Goal: Navigation & Orientation: Understand site structure

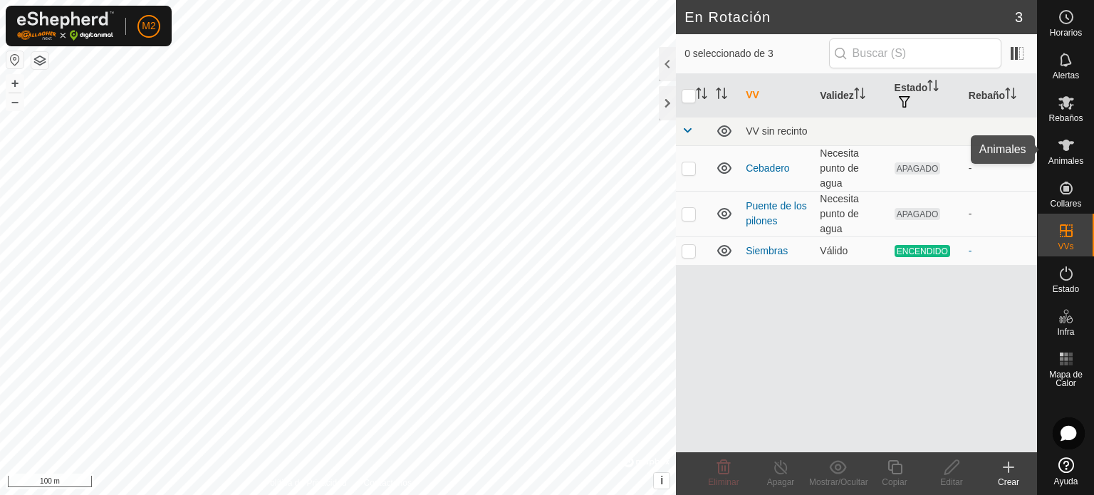
click at [1049, 158] on span "Animales" at bounding box center [1066, 161] width 35 height 9
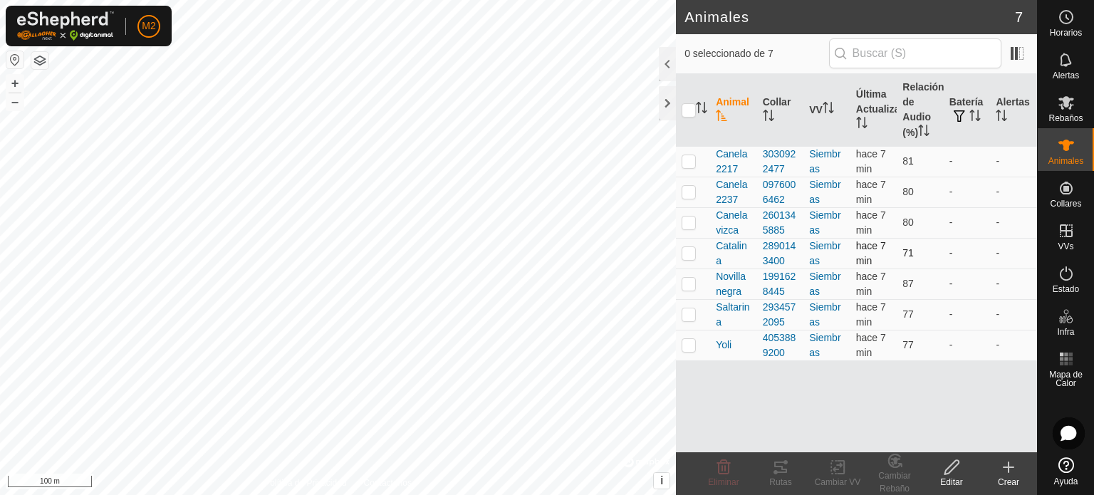
click at [695, 244] on td at bounding box center [693, 253] width 34 height 31
checkbox input "true"
click at [787, 475] on icon at bounding box center [780, 467] width 17 height 17
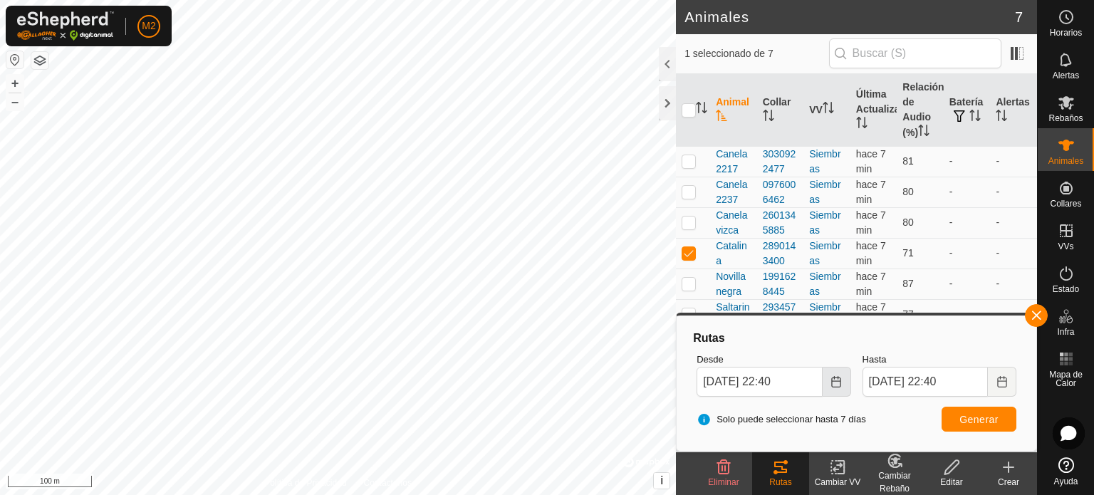
click at [826, 384] on button "Choose Date" at bounding box center [837, 382] width 28 height 30
type input "[DATE] 10:00"
click at [965, 419] on span "Generar" at bounding box center [979, 419] width 39 height 11
click at [109, 0] on html "M2 Horarios Alertas Rebaños Animales Collares VVs Estado Infra Mapa de Calor Ay…" at bounding box center [547, 247] width 1094 height 495
click at [697, 249] on td at bounding box center [693, 253] width 34 height 31
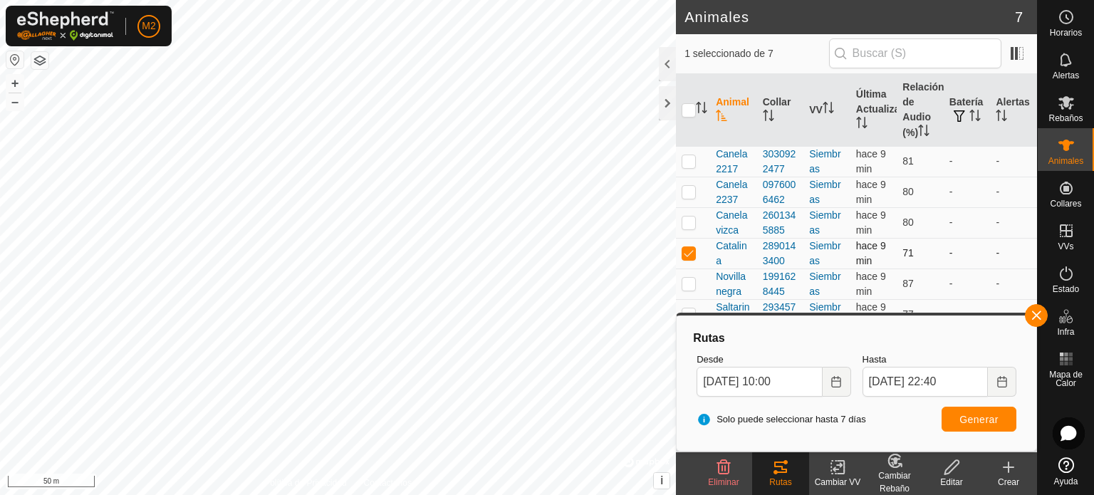
checkbox input "false"
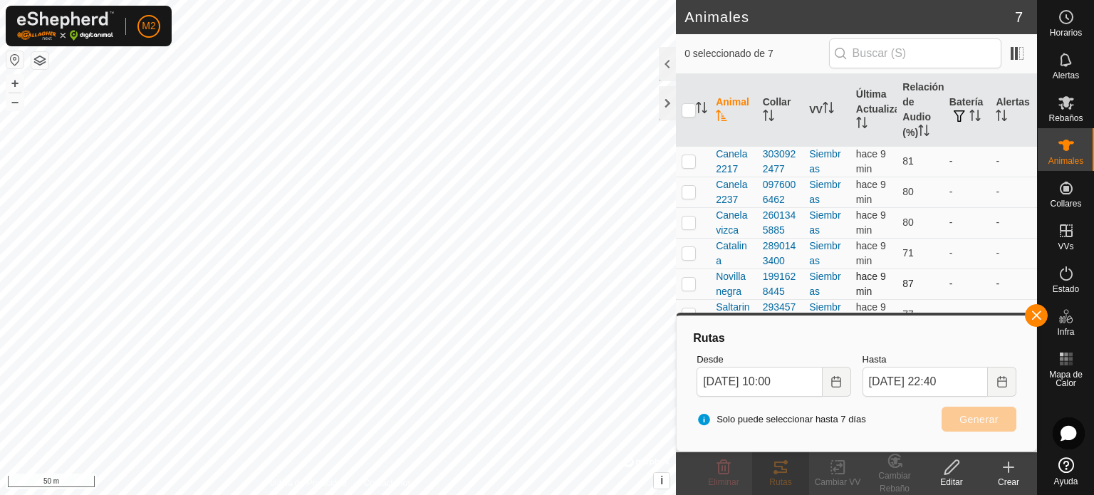
click at [691, 280] on p-checkbox at bounding box center [689, 283] width 14 height 11
checkbox input "true"
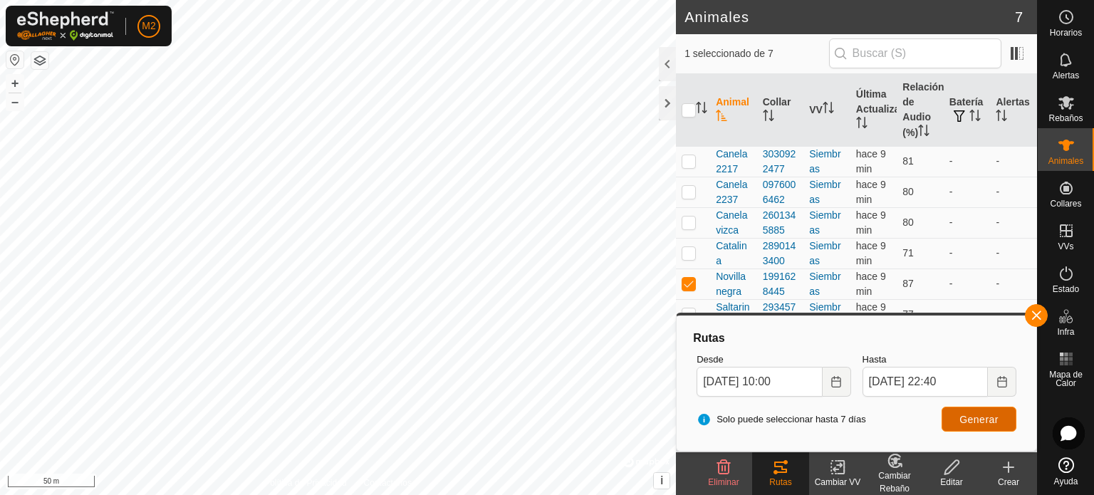
click at [962, 424] on span "Generar" at bounding box center [979, 419] width 39 height 11
click at [713, 370] on body "M2 Horarios Alertas Rebaños Animales Collares VVs Estado Infra Mapa de Calor Ay…" at bounding box center [547, 247] width 1094 height 495
click at [88, 5] on div "M2 Horarios Alertas Rebaños Animales Collares VVs Estado Infra Mapa de Calor Ay…" at bounding box center [547, 247] width 1094 height 495
click at [1031, 312] on button "button" at bounding box center [1036, 315] width 23 height 23
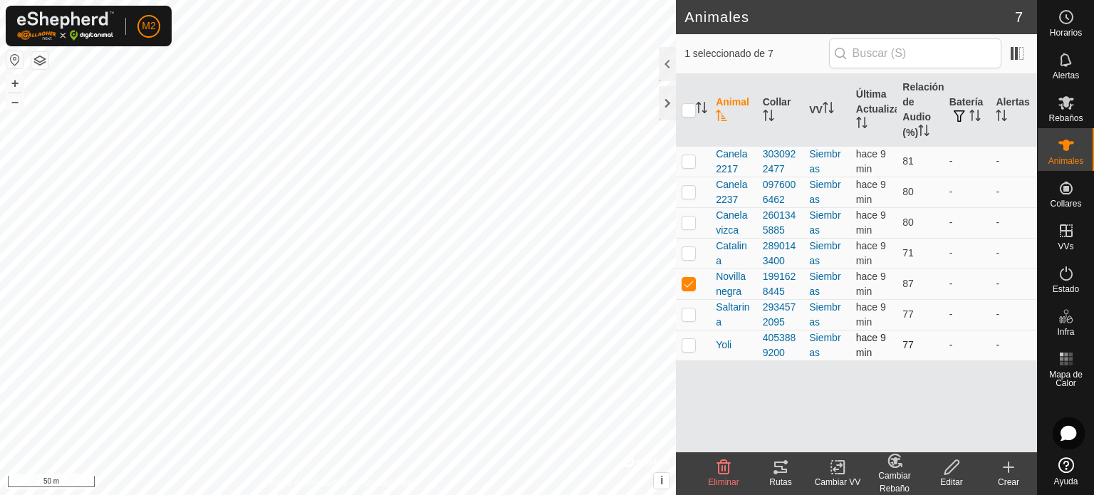
click at [690, 341] on p-checkbox at bounding box center [689, 344] width 14 height 11
checkbox input "true"
click at [690, 281] on p-checkbox at bounding box center [689, 283] width 14 height 11
checkbox input "false"
click at [782, 472] on icon at bounding box center [780, 467] width 13 height 11
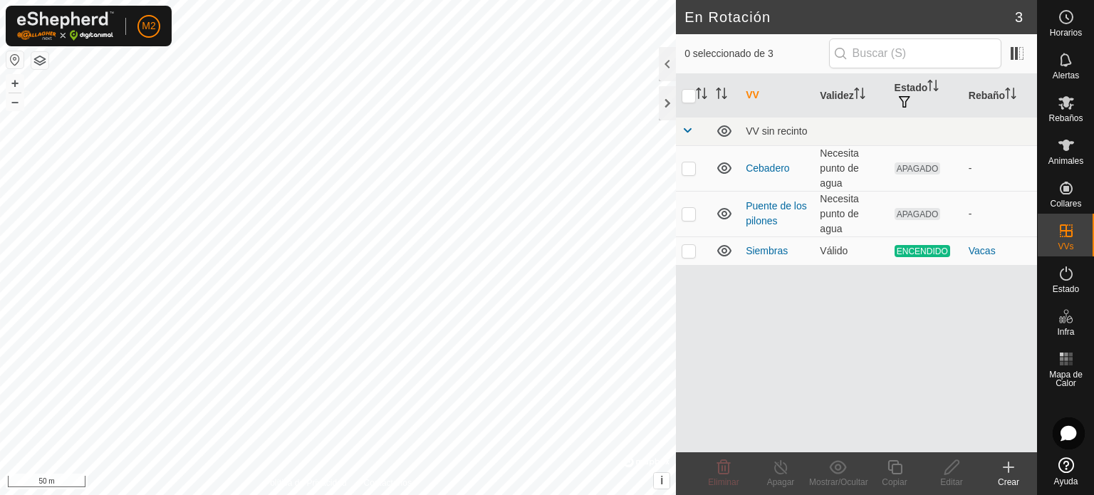
checkbox input "false"
click at [1086, 144] on div "Animales" at bounding box center [1066, 149] width 56 height 43
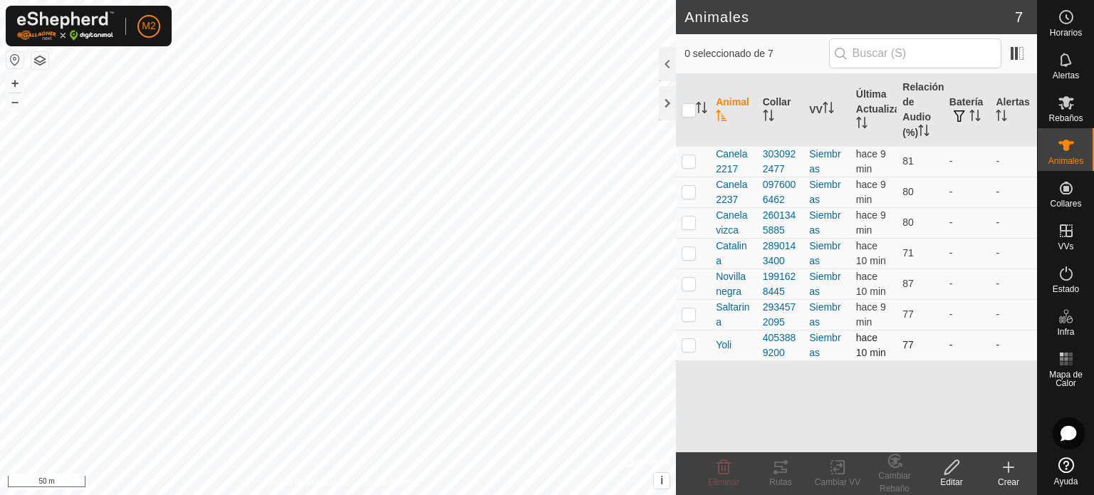
click at [690, 339] on p-checkbox at bounding box center [689, 344] width 14 height 11
checkbox input "true"
click at [789, 482] on div "Rutas" at bounding box center [780, 482] width 57 height 13
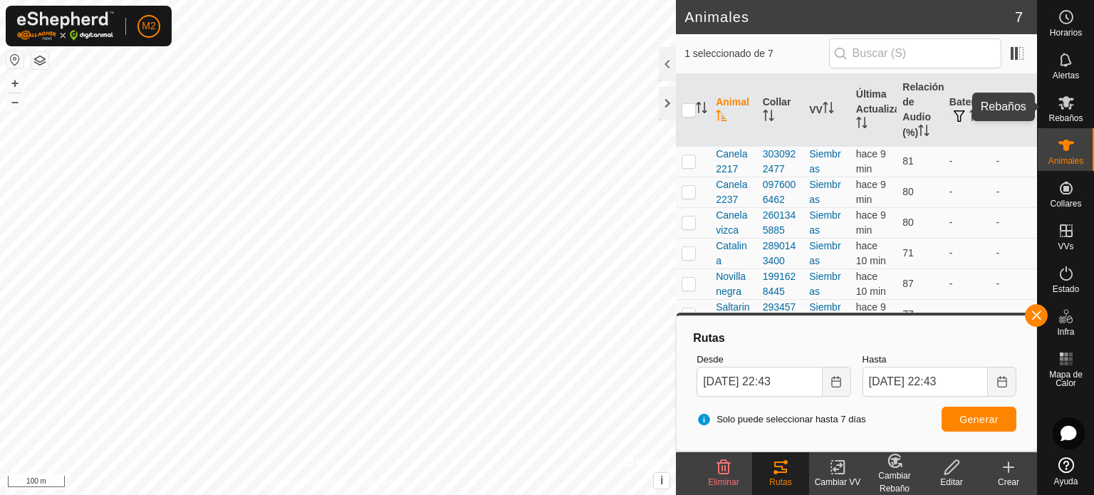
click at [1069, 105] on icon at bounding box center [1066, 102] width 17 height 17
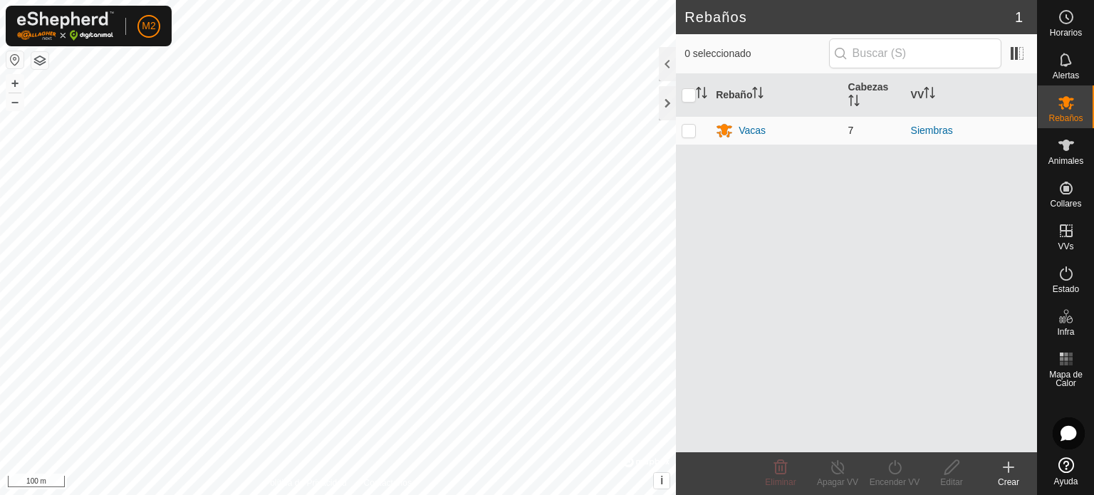
click at [695, 138] on td at bounding box center [693, 130] width 34 height 28
checkbox input "true"
click at [944, 465] on icon at bounding box center [952, 467] width 18 height 17
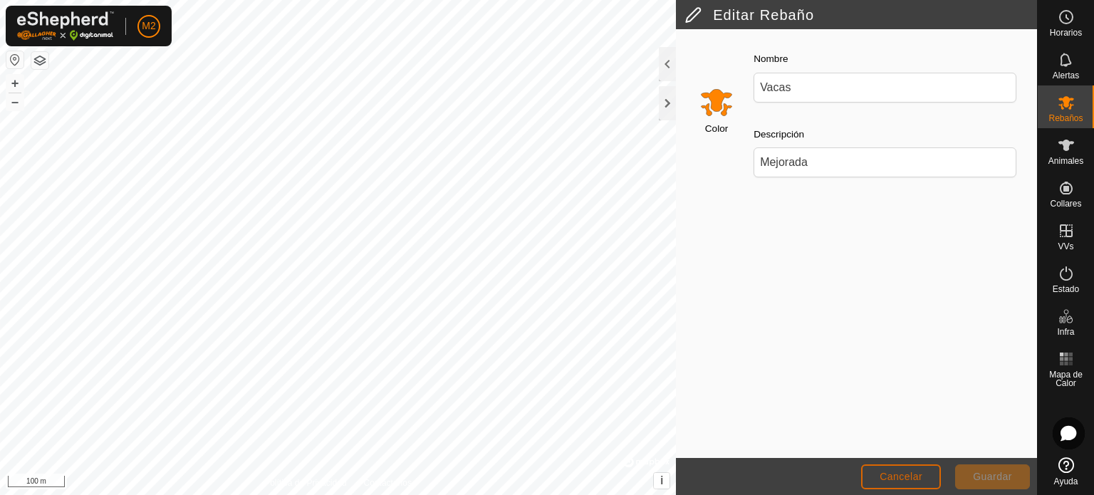
click at [908, 469] on button "Cancelar" at bounding box center [901, 476] width 80 height 25
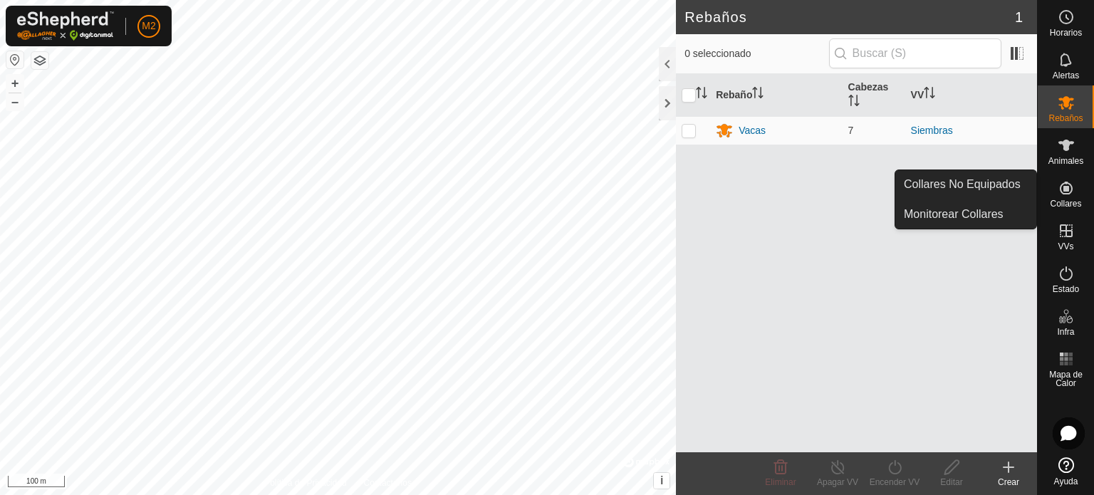
click at [1071, 204] on span "Collares" at bounding box center [1065, 203] width 31 height 9
click at [997, 179] on link "Collares No Equipados" at bounding box center [966, 184] width 141 height 28
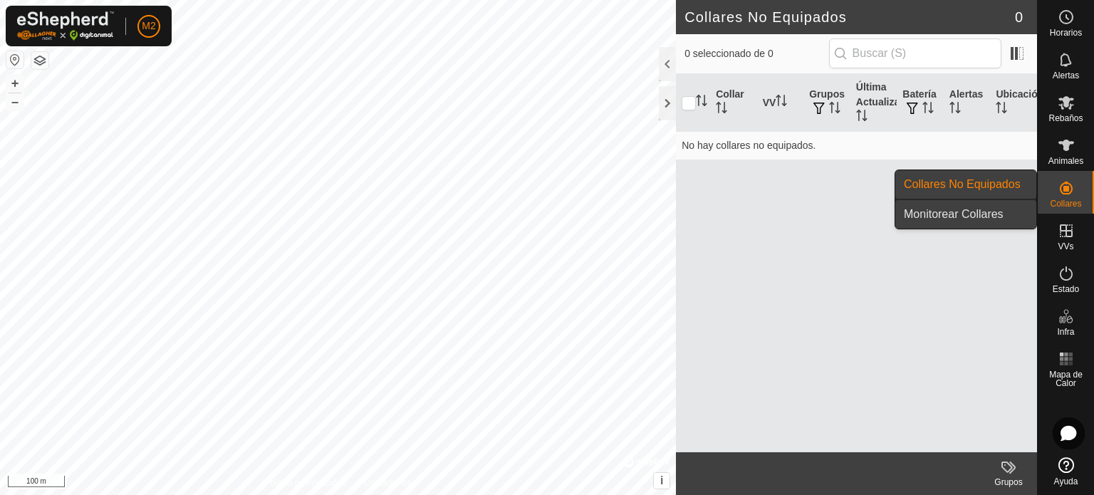
click at [979, 207] on link "Monitorear Collares" at bounding box center [966, 214] width 141 height 28
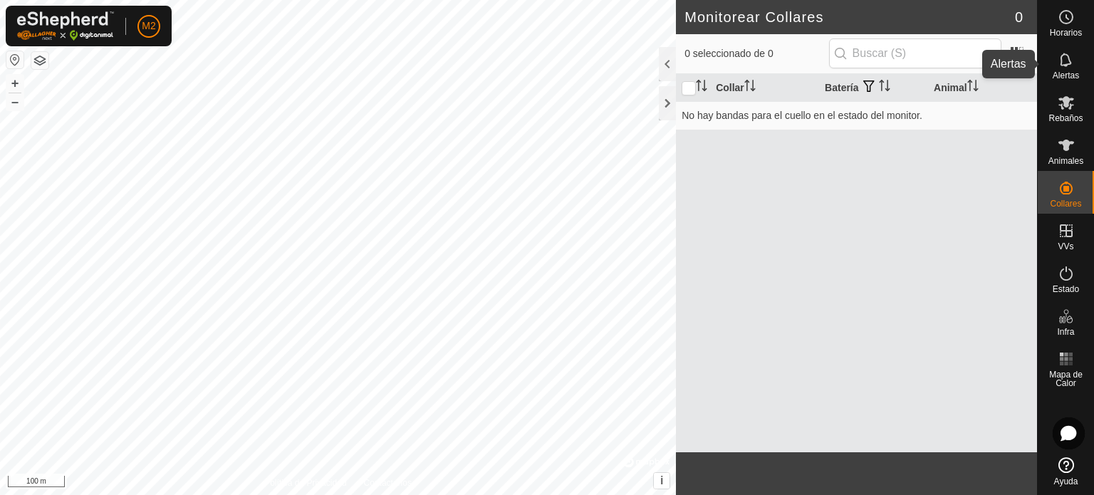
click at [1062, 64] on icon at bounding box center [1066, 59] width 17 height 17
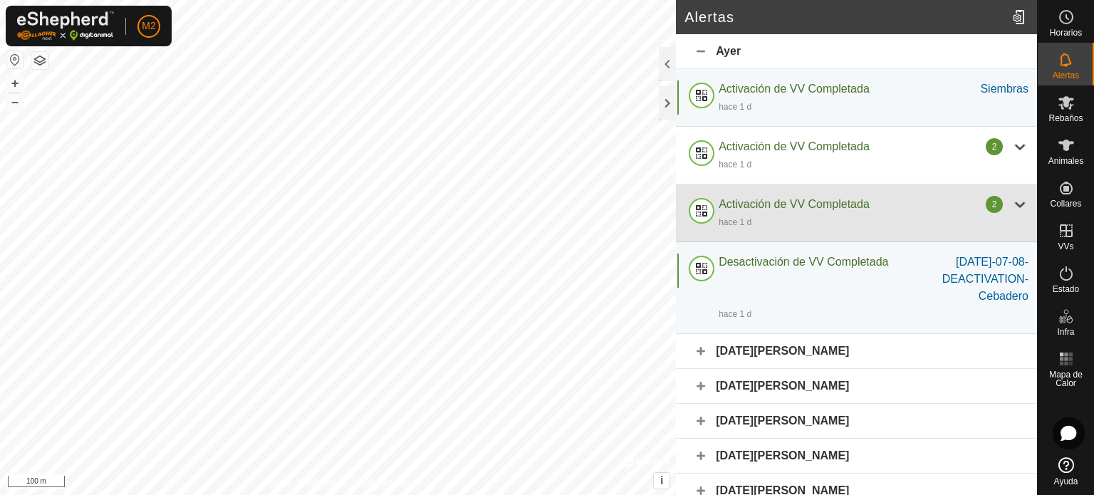
click at [725, 222] on div "Alertas [DATE] Activación de VV Completada Siembras hace 1 d Siembras Activació…" at bounding box center [518, 247] width 1037 height 495
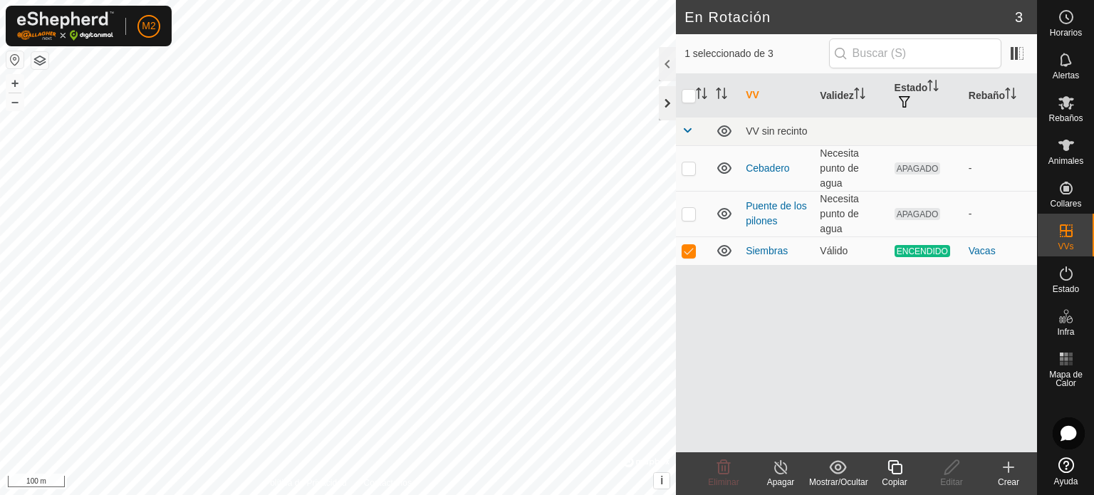
click at [667, 105] on div at bounding box center [667, 103] width 17 height 34
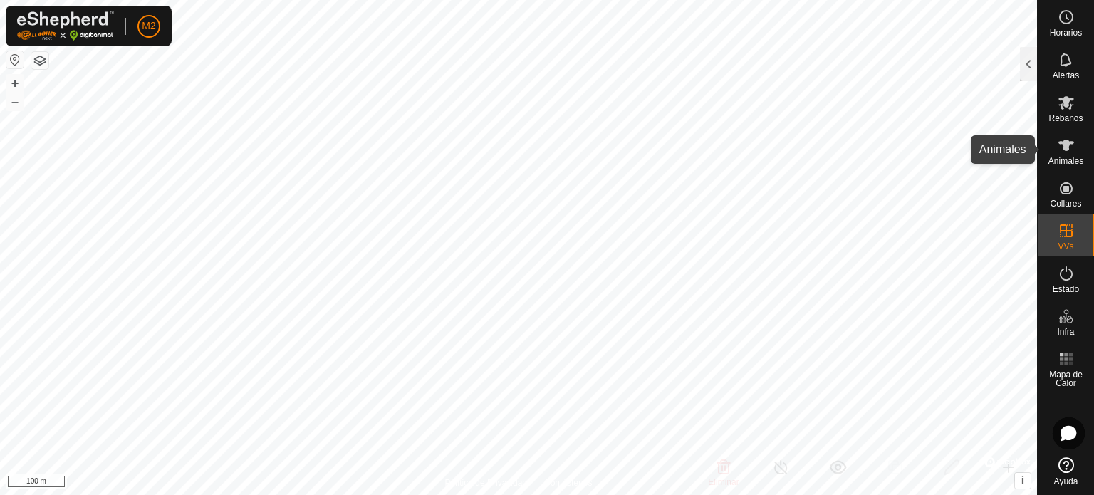
click at [1074, 150] on icon at bounding box center [1066, 145] width 17 height 17
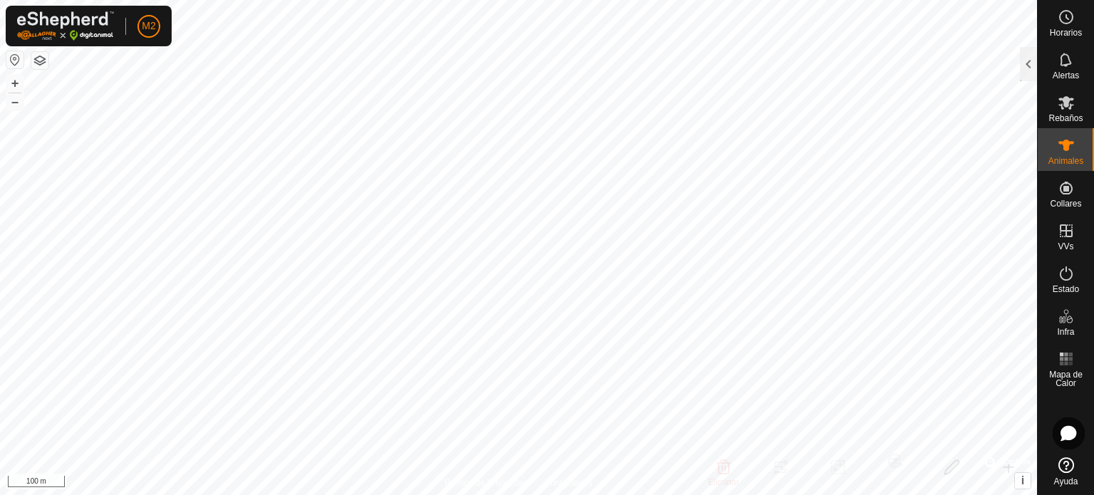
click at [1074, 150] on icon at bounding box center [1066, 145] width 17 height 17
click at [1076, 137] on es-animals-svg-icon at bounding box center [1067, 145] width 26 height 23
click at [1027, 71] on div at bounding box center [1028, 64] width 17 height 34
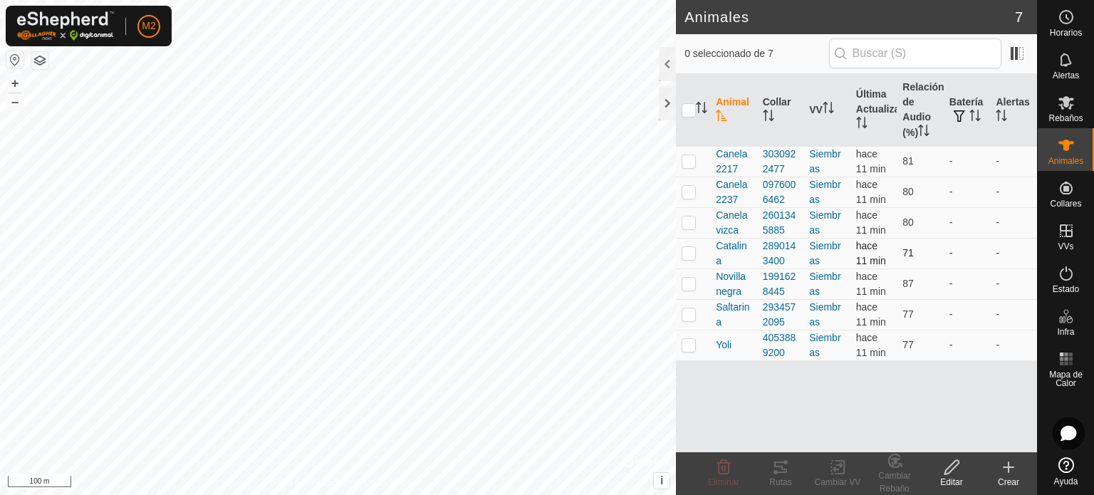
click at [684, 257] on p-checkbox at bounding box center [689, 252] width 14 height 11
checkbox input "true"
click at [789, 481] on div "Rutas" at bounding box center [780, 482] width 57 height 13
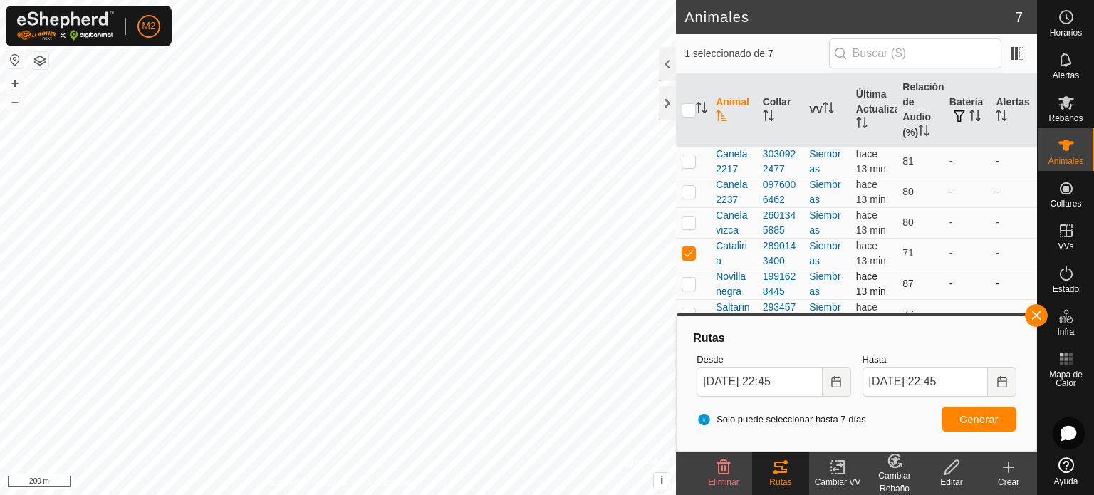
click at [772, 290] on div "Animales 7 1 seleccionado de 7 Animal Collar VV Última Actualización Relación d…" at bounding box center [518, 247] width 1037 height 495
click at [1036, 313] on button "button" at bounding box center [1036, 315] width 23 height 23
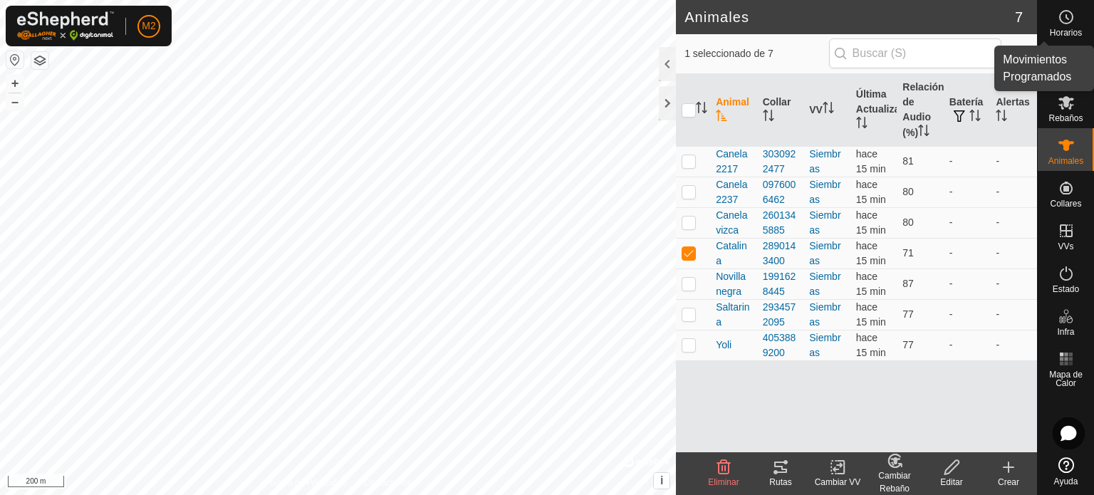
click at [1066, 32] on span "Horarios" at bounding box center [1066, 32] width 32 height 9
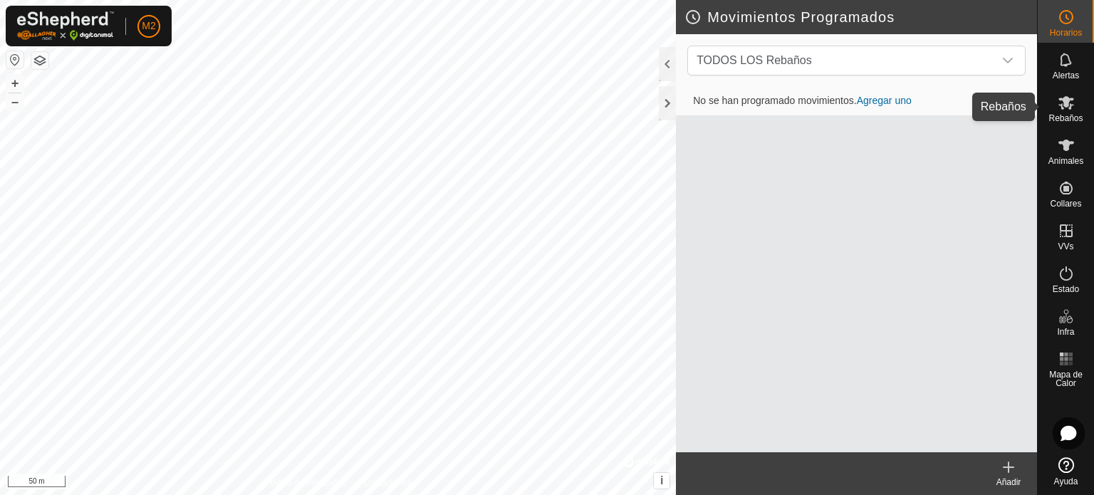
click at [1066, 101] on icon at bounding box center [1067, 103] width 16 height 14
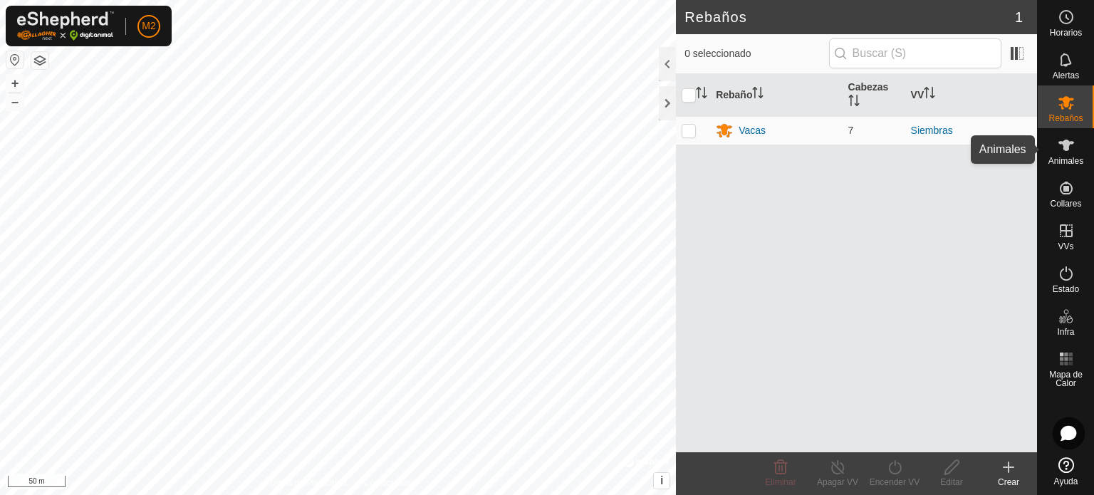
click at [1062, 155] on es-animals-svg-icon at bounding box center [1067, 145] width 26 height 23
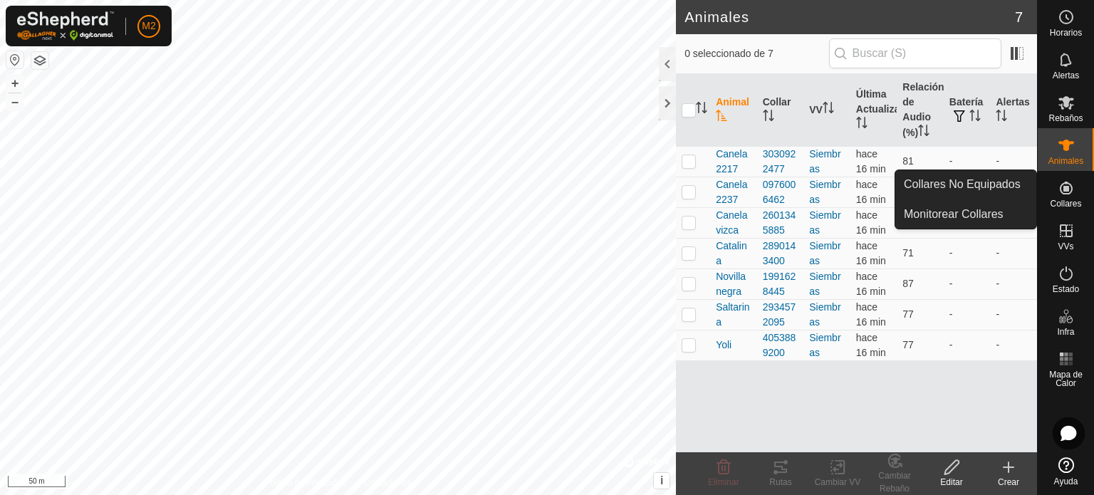
click at [1066, 188] on icon at bounding box center [1066, 188] width 13 height 13
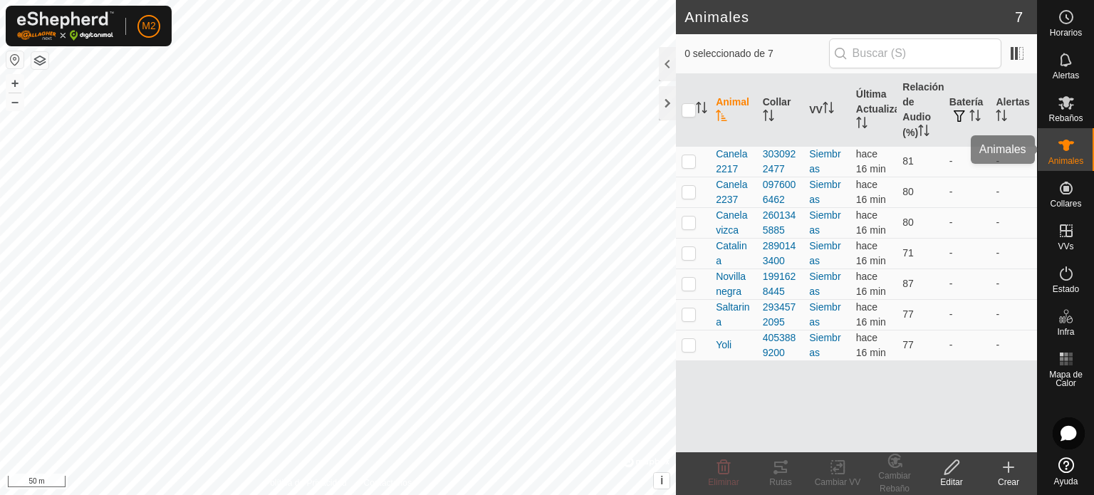
click at [1052, 135] on div "Animales" at bounding box center [1066, 149] width 56 height 43
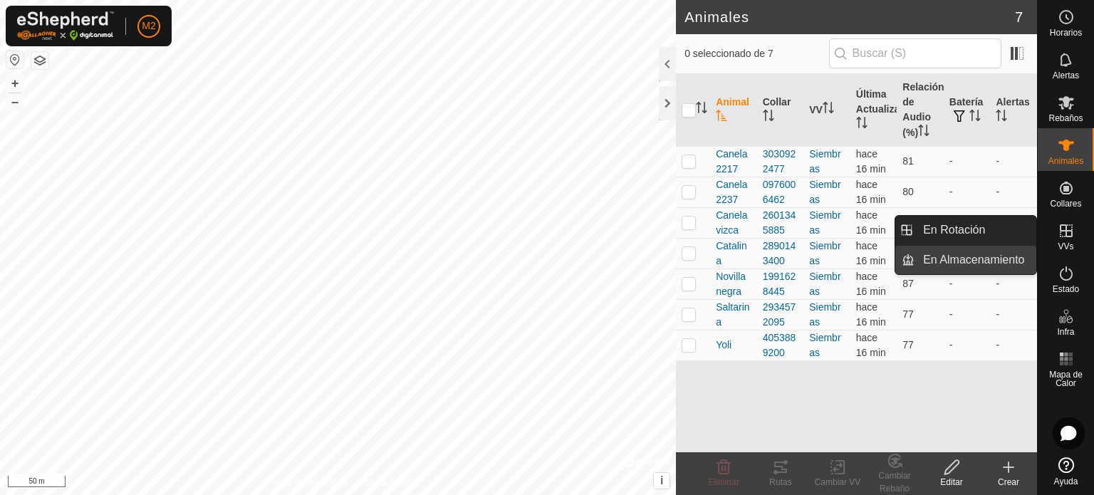
click at [1012, 258] on link "En Almacenamiento" at bounding box center [976, 260] width 122 height 28
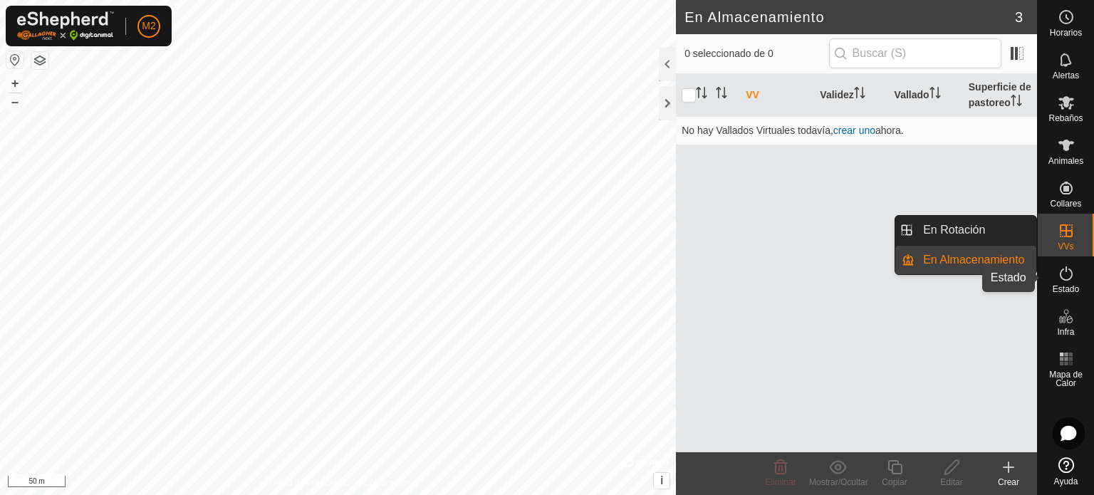
click at [1066, 267] on icon at bounding box center [1066, 273] width 13 height 14
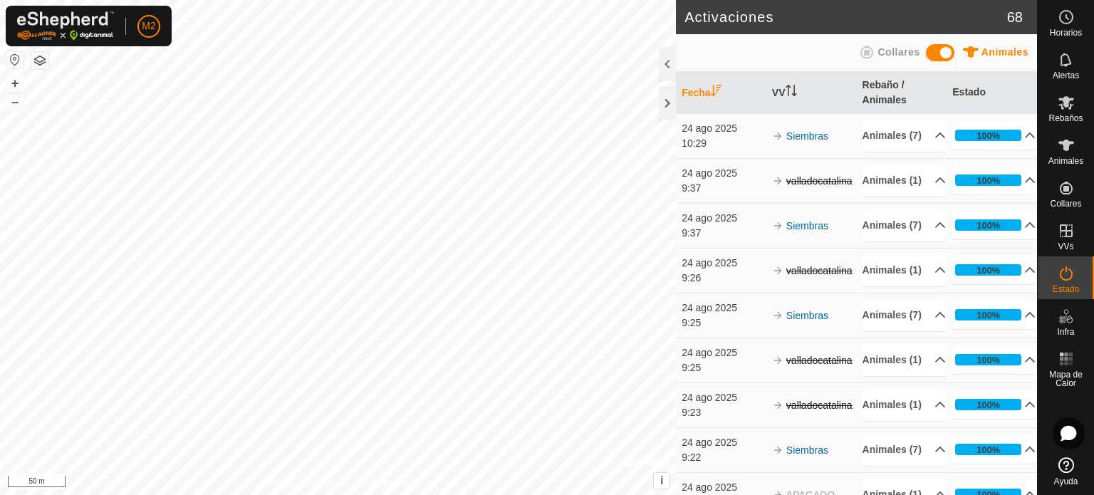
click at [872, 51] on icon at bounding box center [866, 51] width 17 height 17
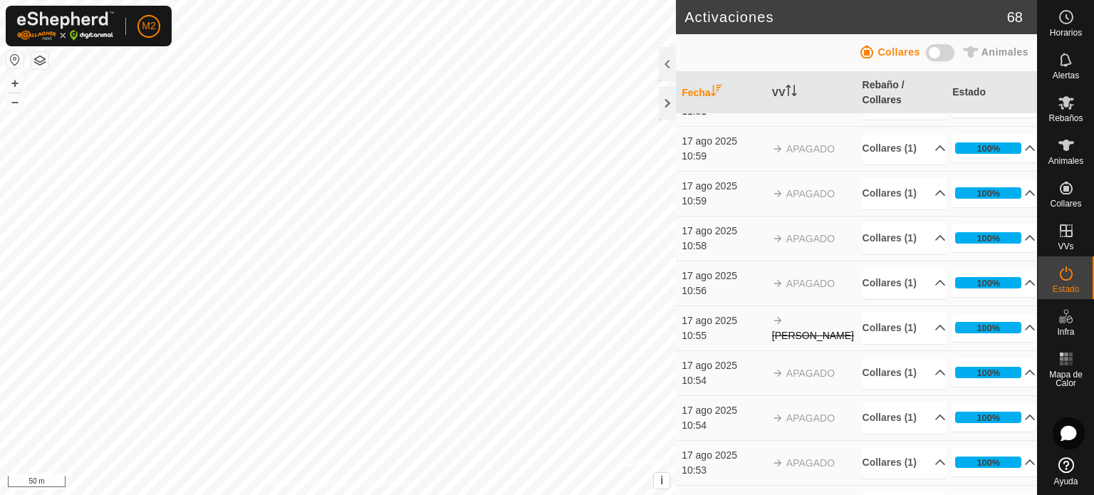
scroll to position [2283, 0]
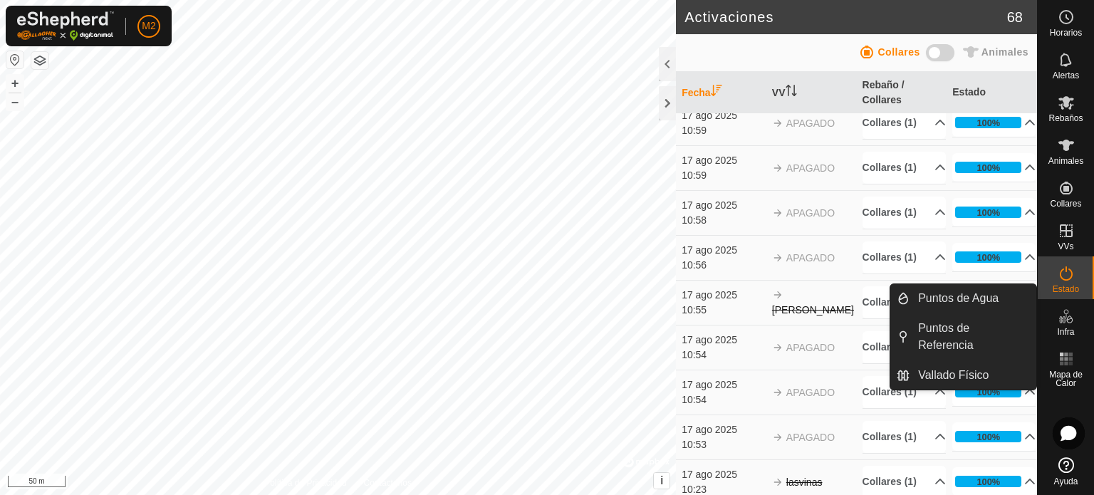
click at [1062, 313] on icon at bounding box center [1066, 316] width 17 height 17
click at [1002, 361] on link "Vallado Físico" at bounding box center [973, 375] width 127 height 28
